Goal: Task Accomplishment & Management: Complete application form

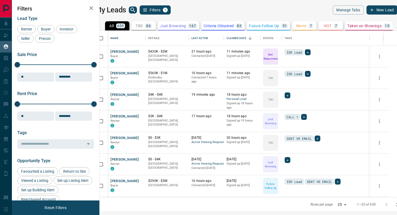
scroll to position [167, 295]
click at [318, 139] on span "+" at bounding box center [317, 138] width 2 height 5
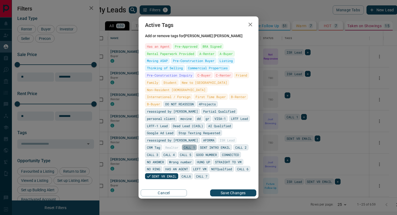
click at [195, 145] on span "CALL 1" at bounding box center [189, 147] width 11 height 5
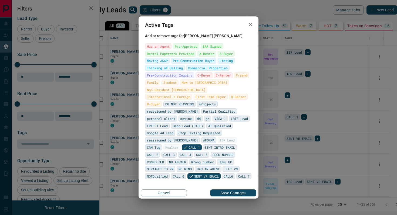
click at [319, 145] on div "Active Tags Add or remove tags for [PERSON_NAME] Has an Agent Pre-Approved BRA …" at bounding box center [198, 107] width 397 height 215
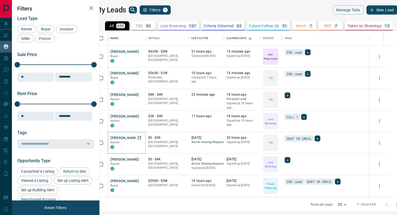
click at [128, 137] on button "[PERSON_NAME]" at bounding box center [124, 138] width 28 height 5
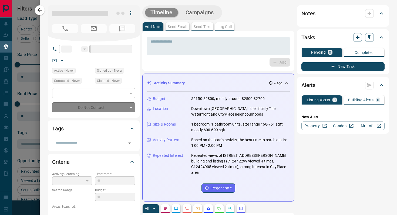
type input "***"
type input "**********"
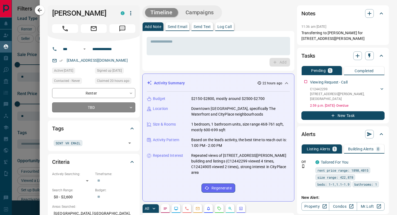
click at [96, 109] on body "Lead Transfers Claim Leads My Leads Tasks Opportunities Deals Campaigns Message…" at bounding box center [198, 104] width 397 height 209
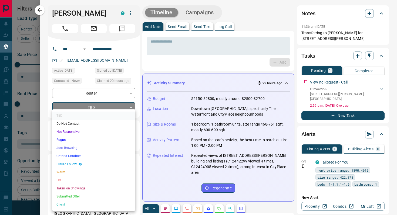
click at [78, 158] on li "Criteria Obtained" at bounding box center [93, 156] width 83 height 8
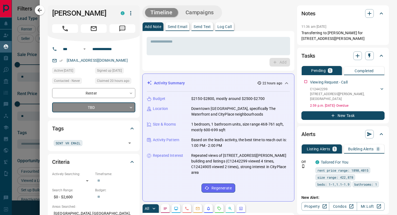
type input "*"
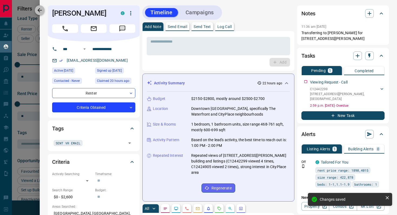
click at [41, 12] on icon "button" at bounding box center [39, 10] width 6 height 6
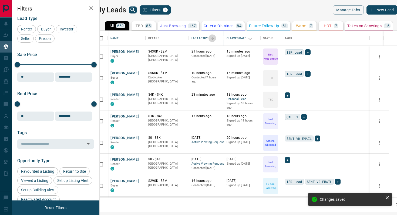
click at [215, 37] on icon "Sort" at bounding box center [212, 38] width 5 height 5
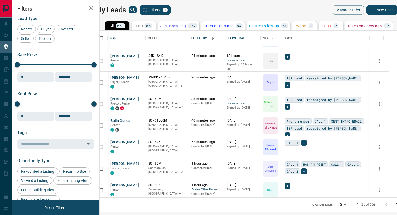
scroll to position [62, 0]
